Goal: Entertainment & Leisure: Consume media (video, audio)

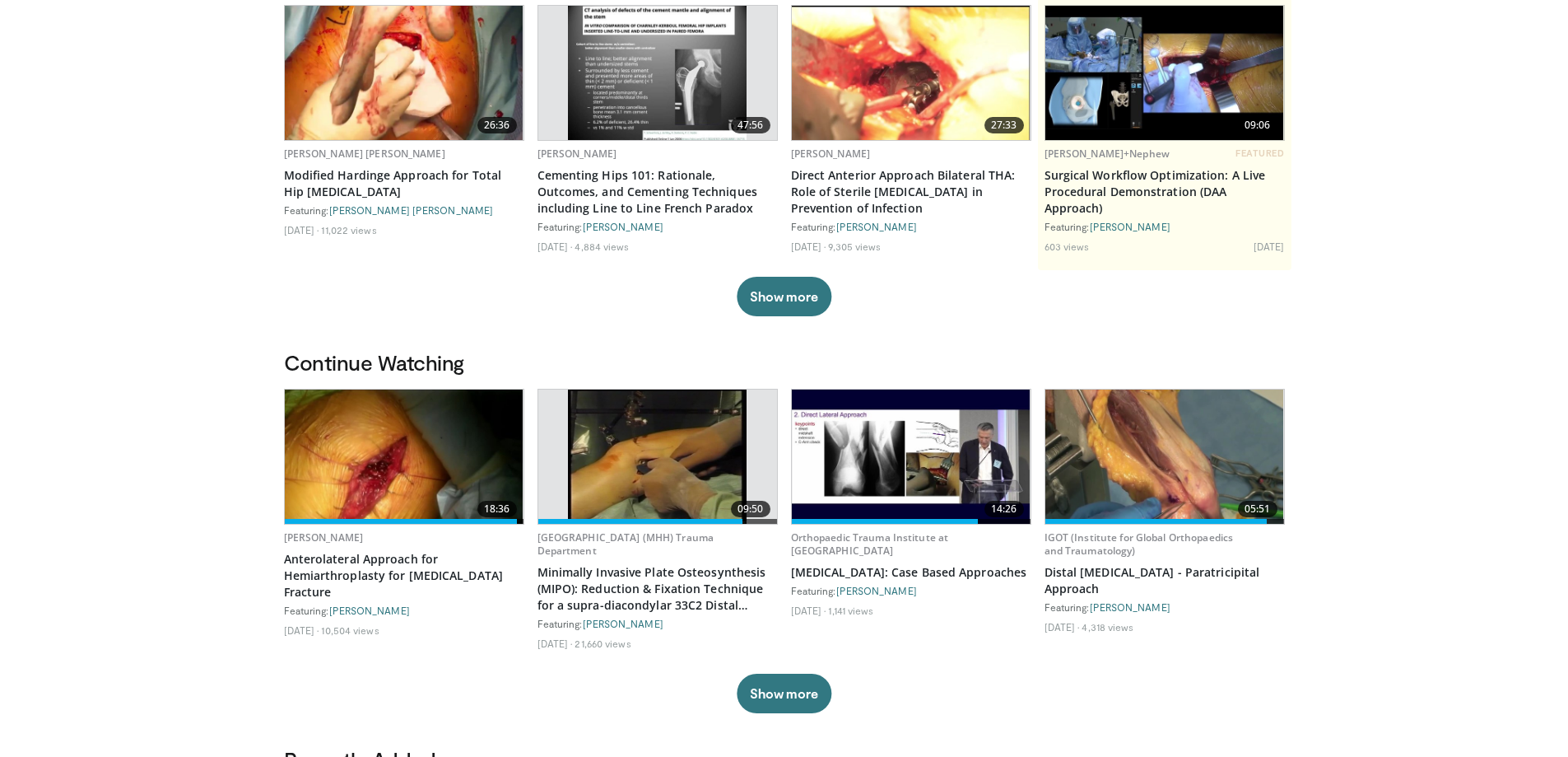
scroll to position [165, 0]
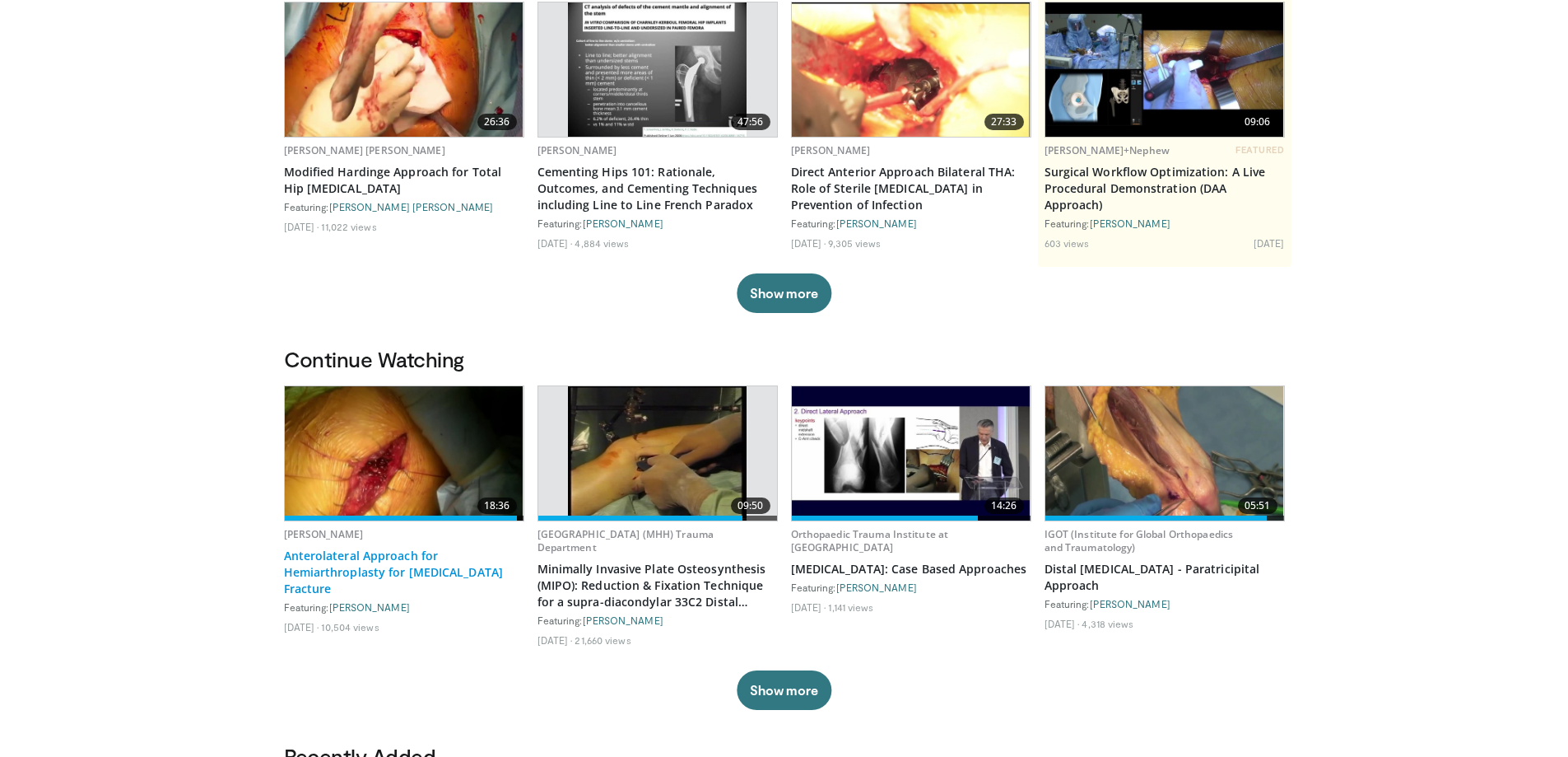
click at [363, 568] on link "Anterolateral Approach for Hemiarthroplasty for [MEDICAL_DATA] Fracture" at bounding box center [404, 572] width 240 height 49
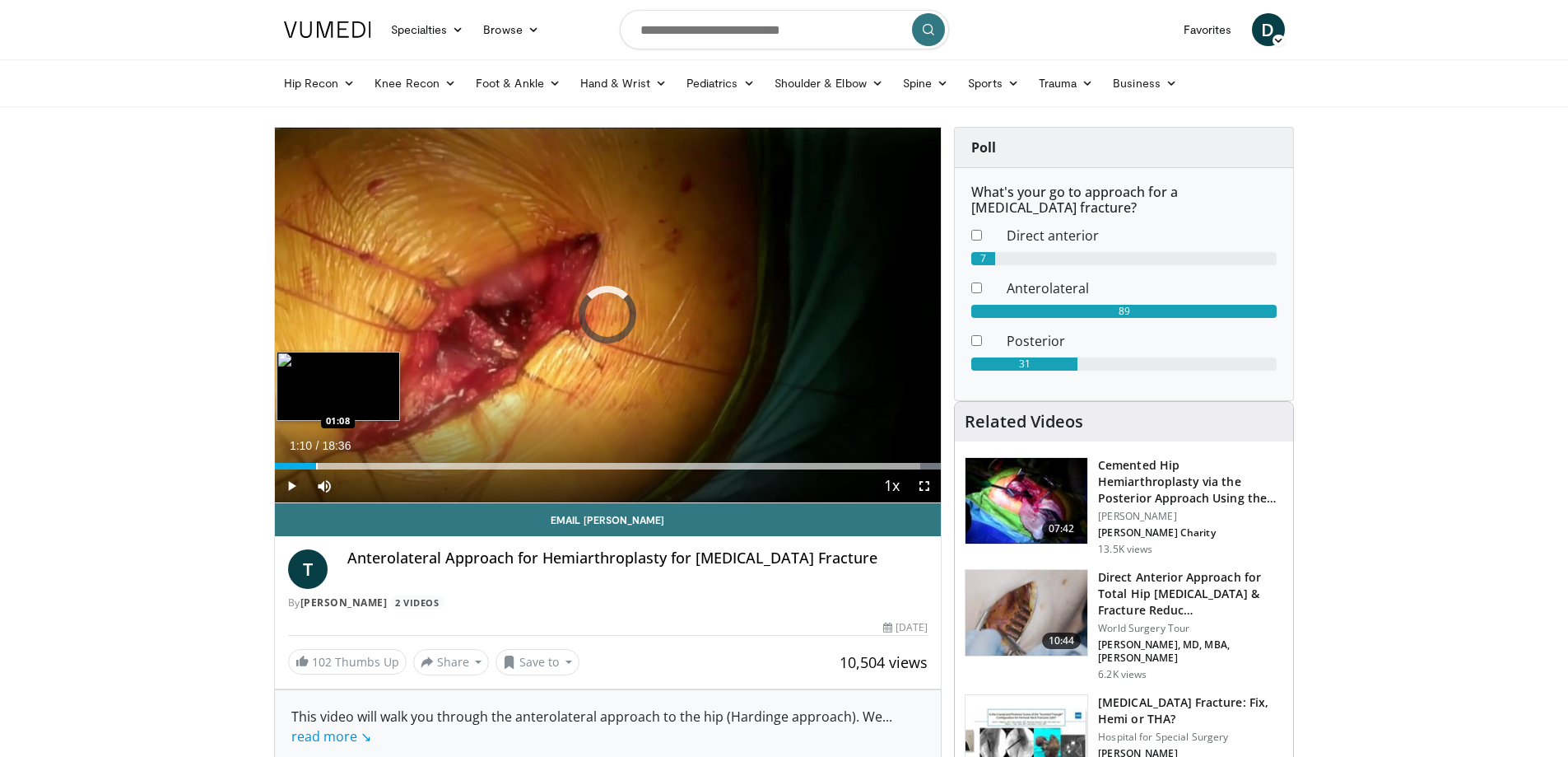
click at [317, 463] on div "Progress Bar" at bounding box center [317, 466] width 2 height 6
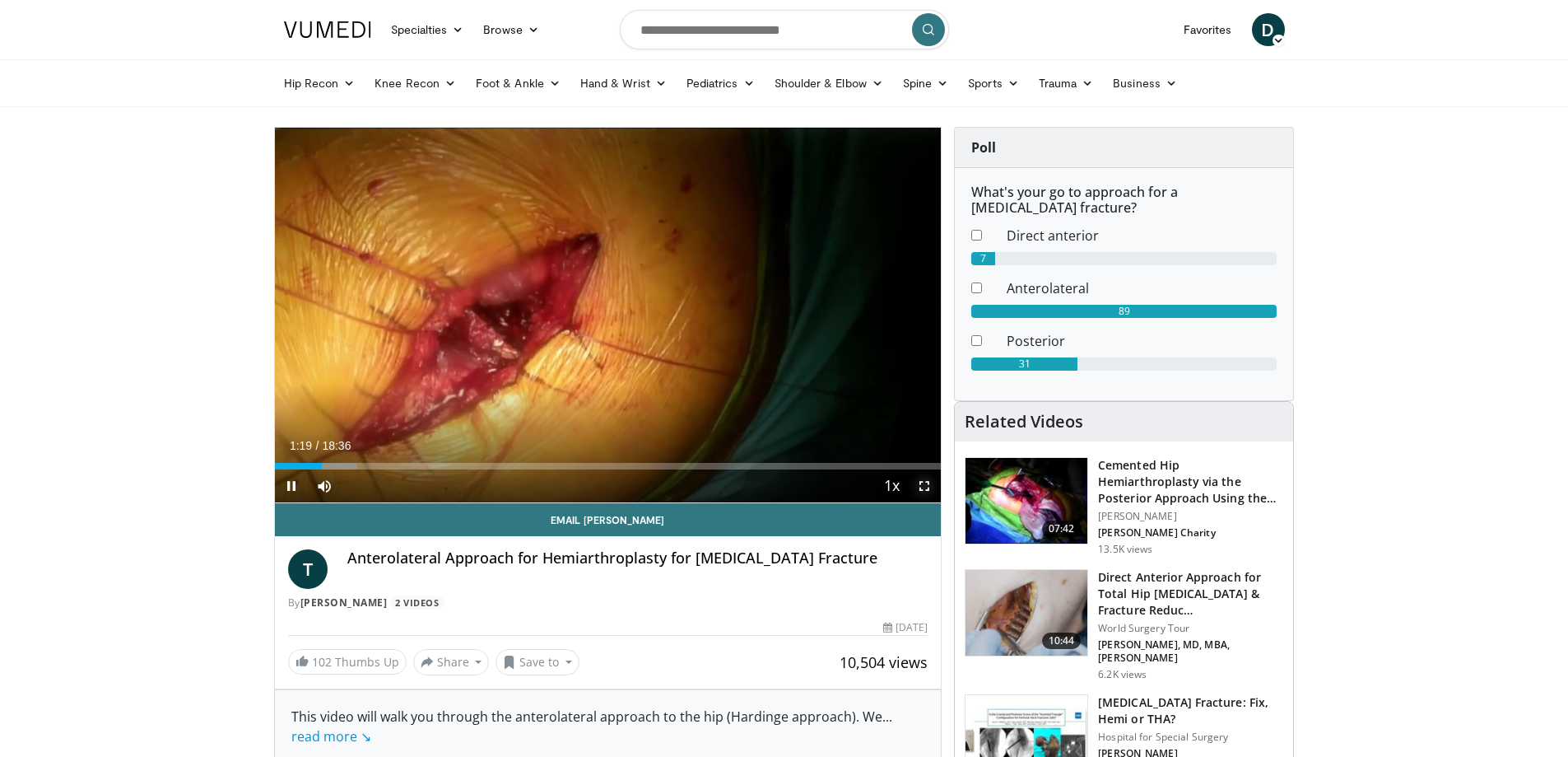
click at [937, 483] on span "Video Player" at bounding box center [924, 486] width 33 height 33
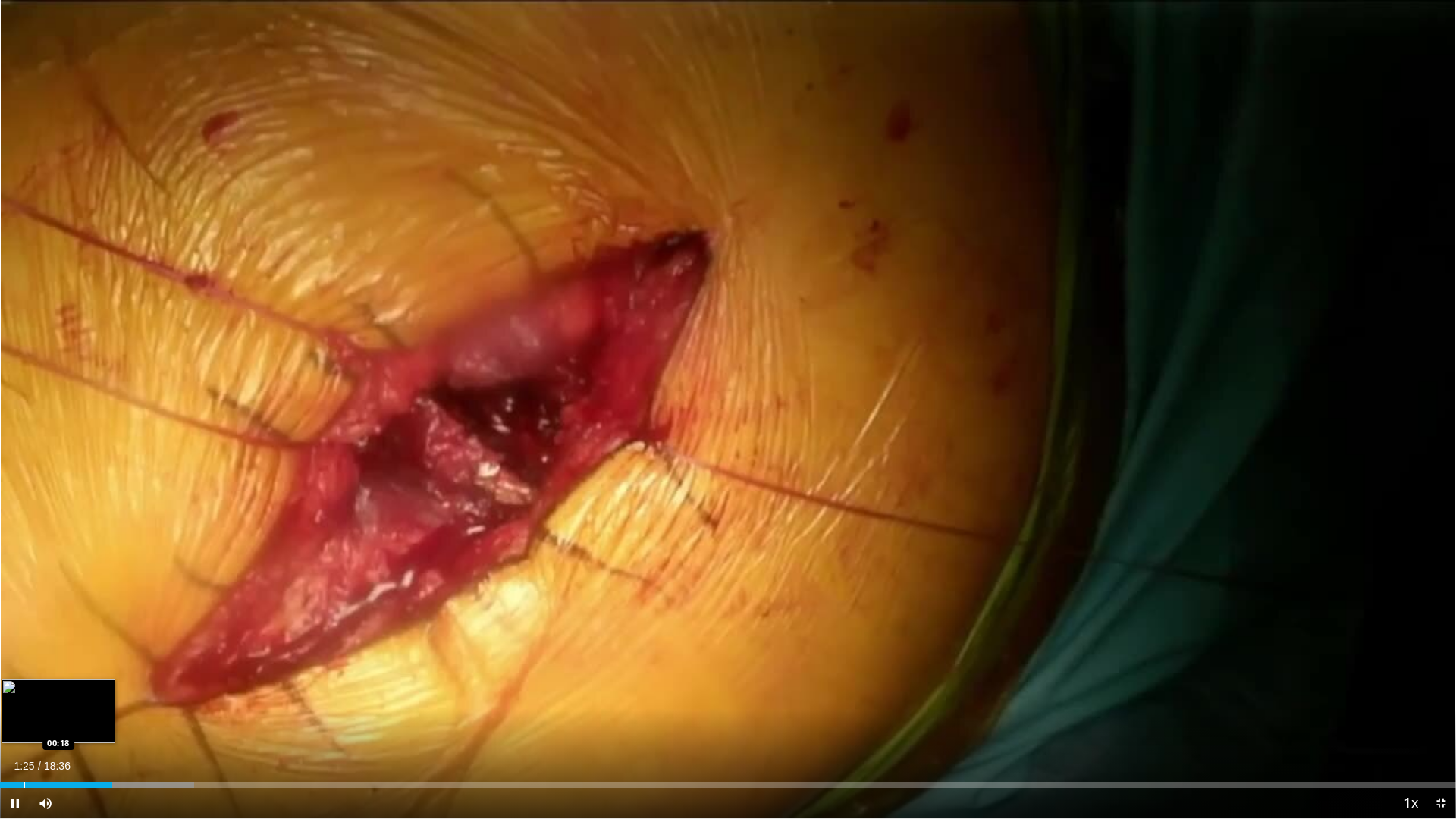
click at [23, 696] on div "Progress Bar" at bounding box center [24, 784] width 2 height 6
drag, startPoint x: 13, startPoint y: 781, endPoint x: 22, endPoint y: 787, distance: 10.8
click at [22, 696] on div "00:16" at bounding box center [11, 784] width 22 height 6
click at [8, 696] on div "Progress Bar" at bounding box center [8, 784] width 2 height 6
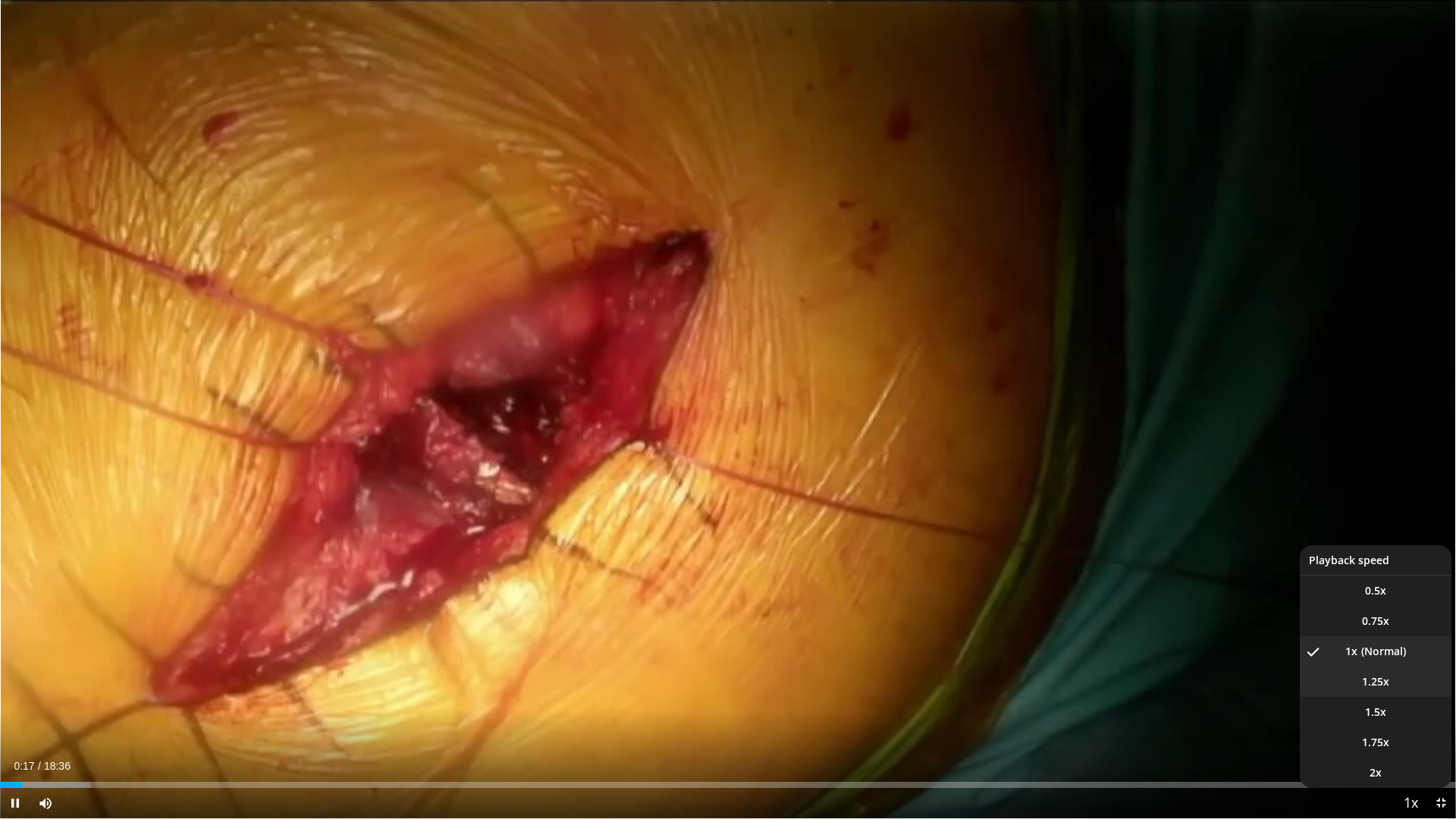
click at [1408, 682] on li "1.25x" at bounding box center [1375, 682] width 152 height 30
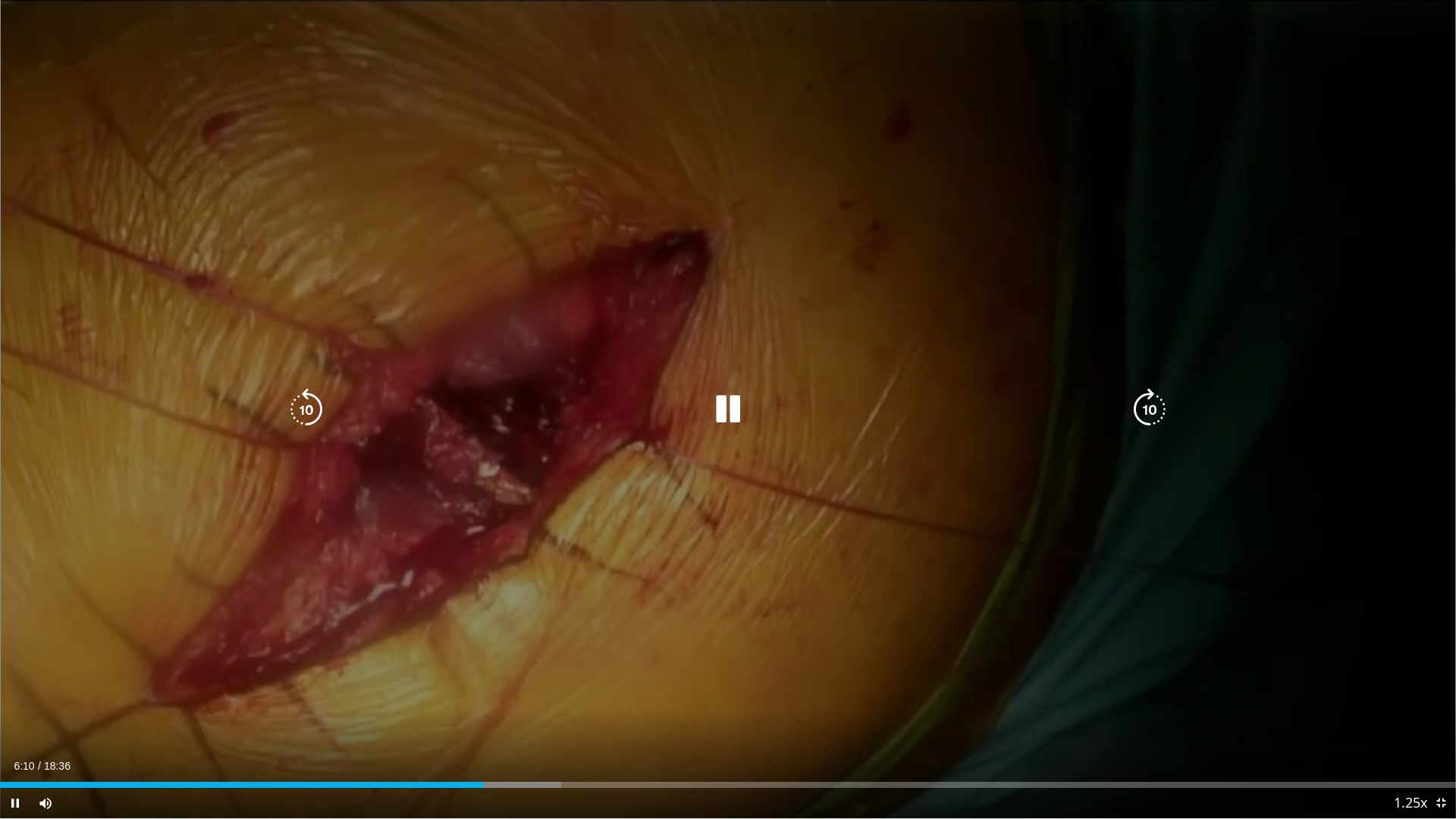
click at [730, 415] on icon "Video Player" at bounding box center [728, 409] width 43 height 43
click at [720, 404] on icon "Video Player" at bounding box center [728, 409] width 43 height 43
click at [1154, 410] on icon "Video Player" at bounding box center [1149, 409] width 43 height 43
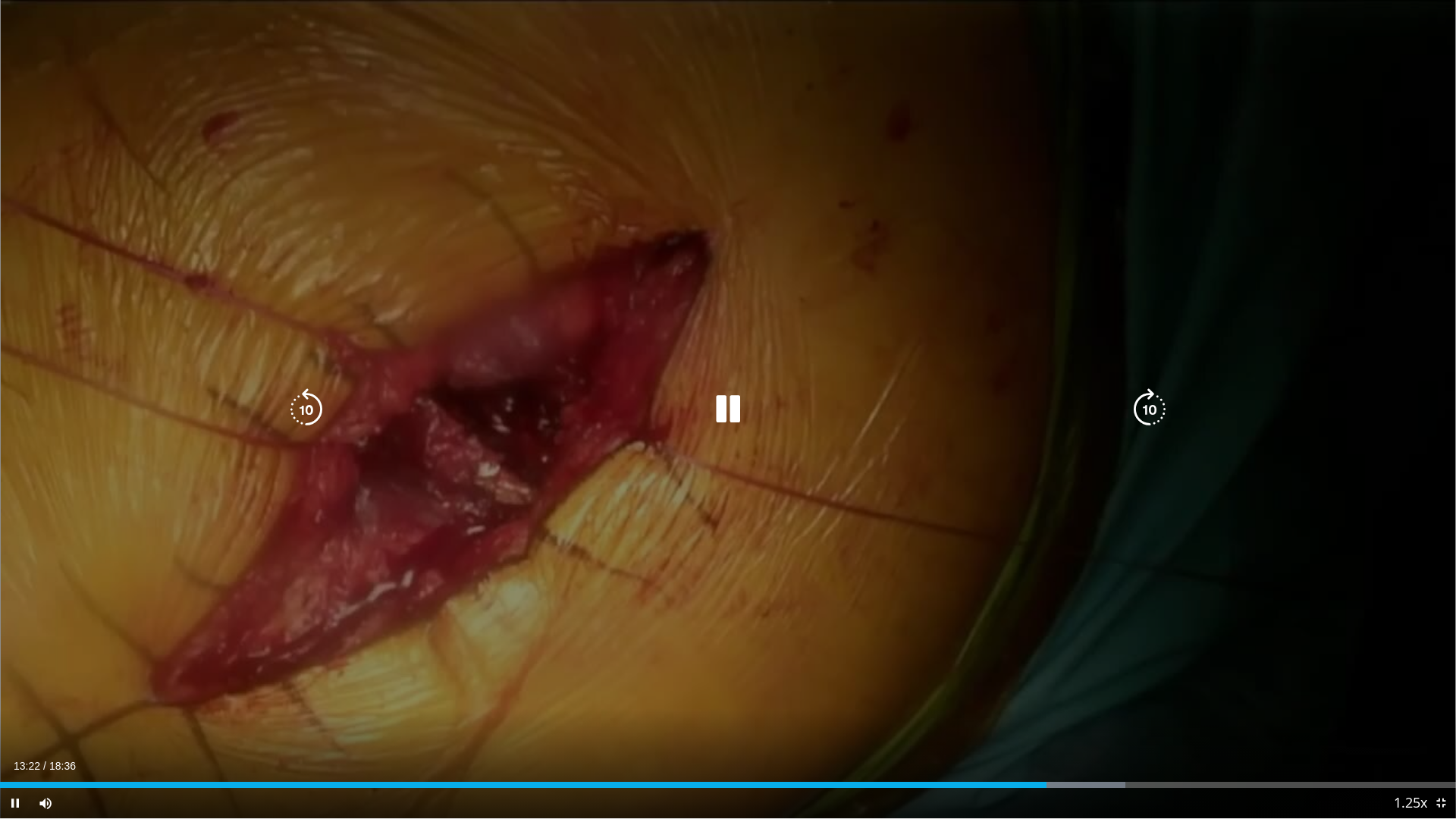
click at [1145, 412] on icon "Video Player" at bounding box center [1149, 409] width 43 height 43
click at [1142, 411] on icon "Video Player" at bounding box center [1149, 409] width 43 height 43
click at [1141, 410] on icon "Video Player" at bounding box center [1149, 409] width 43 height 43
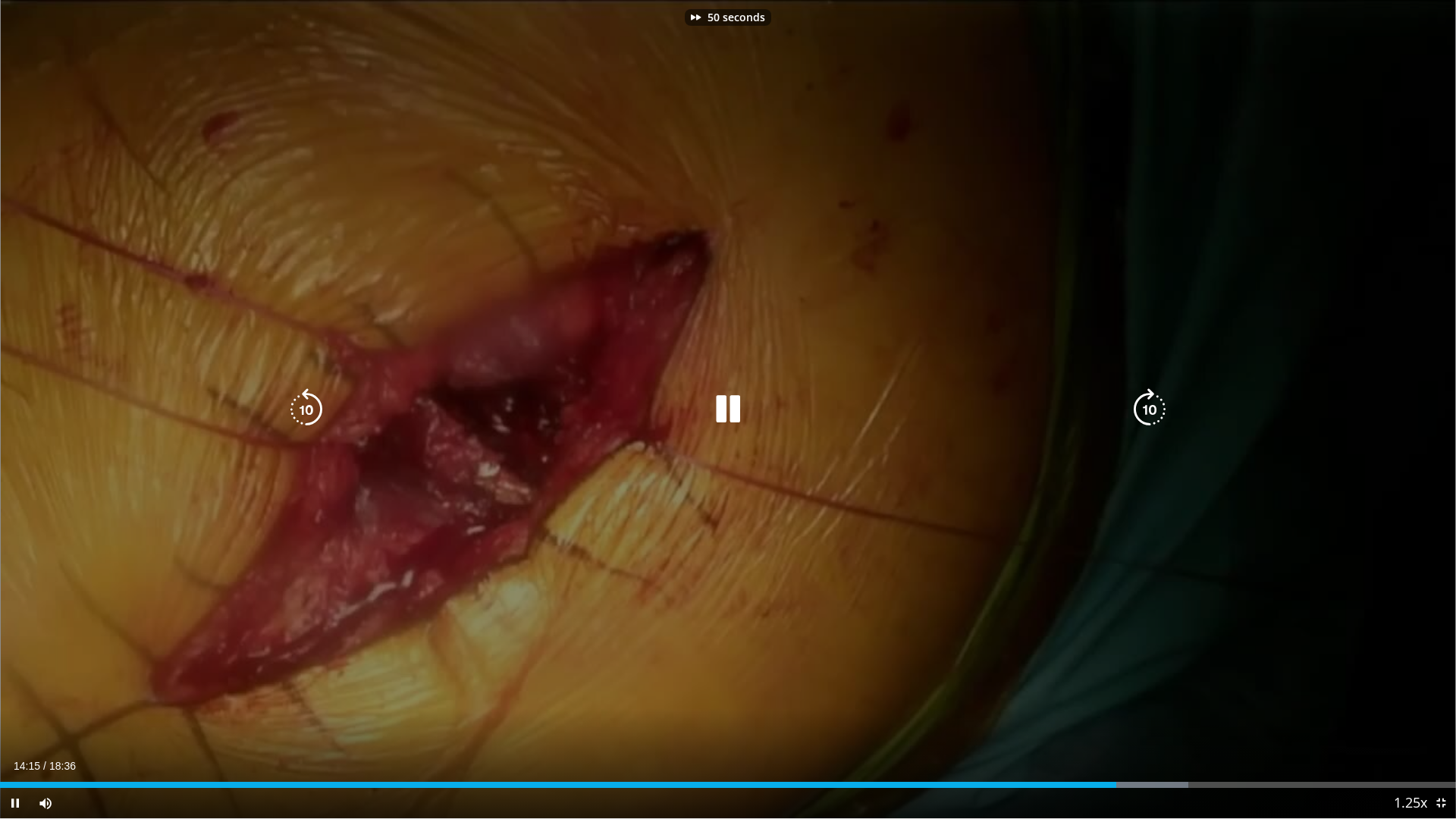
click at [1141, 410] on icon "Video Player" at bounding box center [1149, 409] width 43 height 43
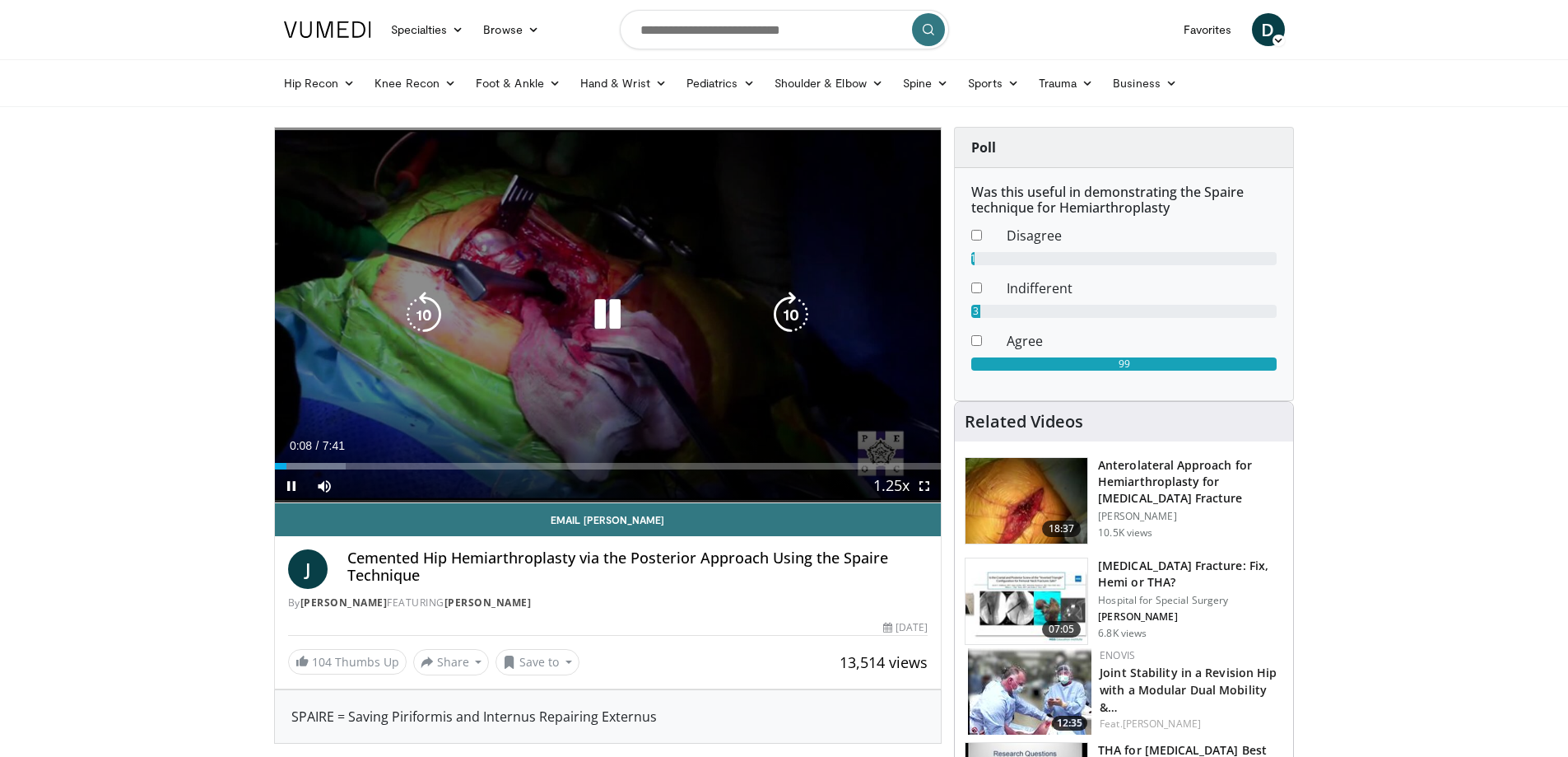
click at [595, 314] on icon "Video Player" at bounding box center [608, 314] width 46 height 46
